Goal: Navigation & Orientation: Go to known website

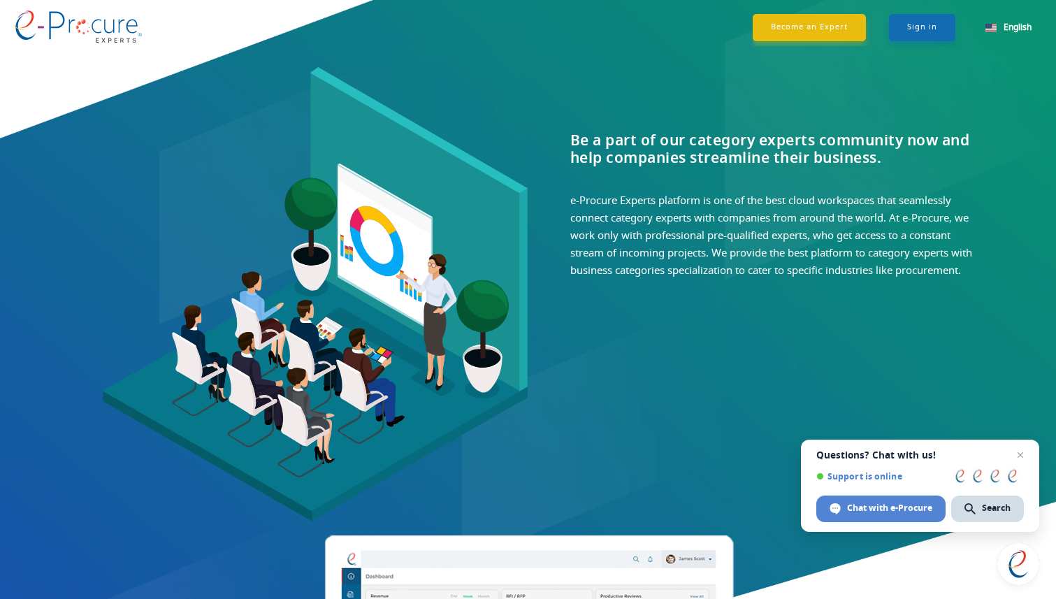
click at [614, 74] on div "Be a part of our category experts community now and help companies streamline t…" at bounding box center [766, 191] width 434 height 248
